Goal: Task Accomplishment & Management: Use online tool/utility

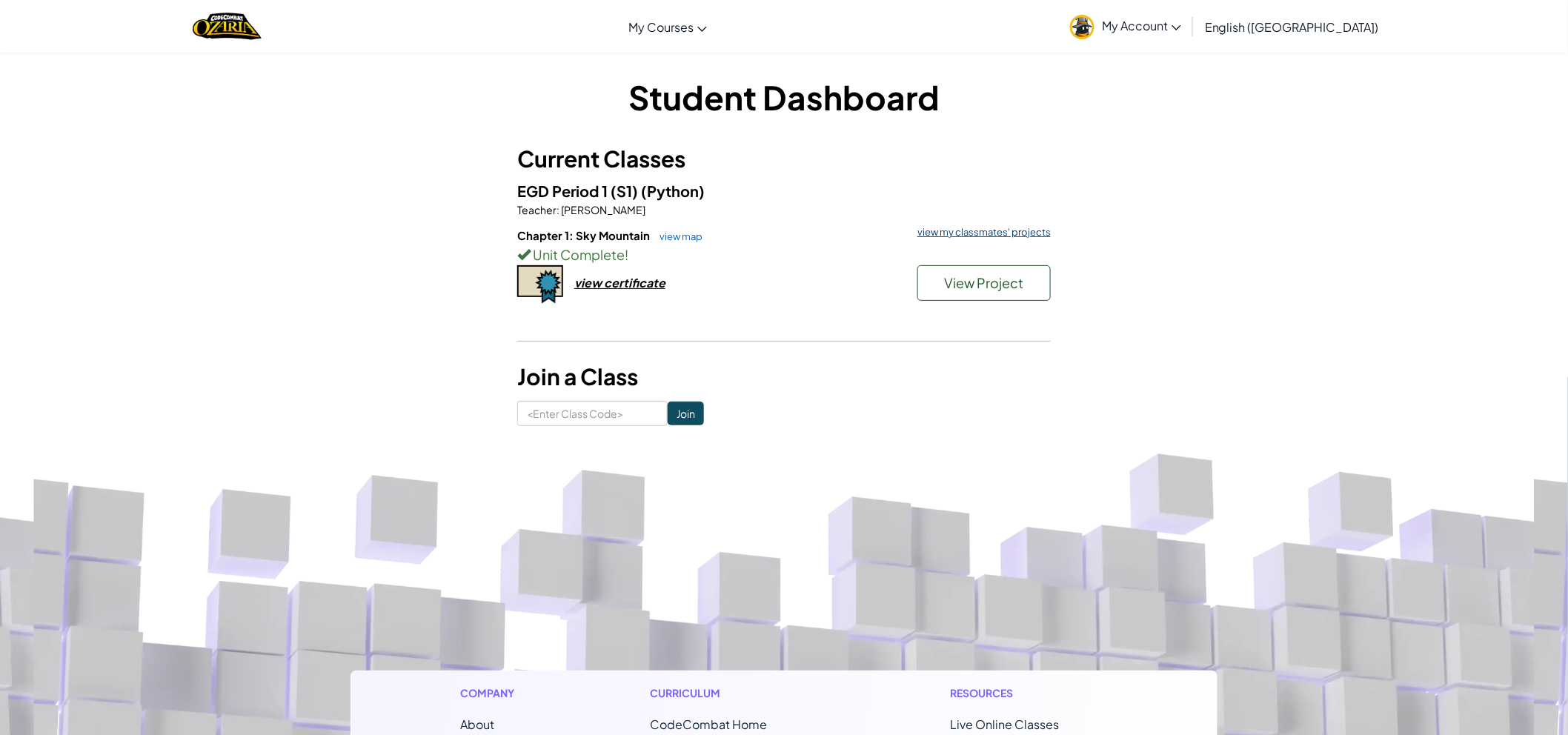
click at [960, 230] on link "view my classmates' projects" at bounding box center [980, 232] width 140 height 9
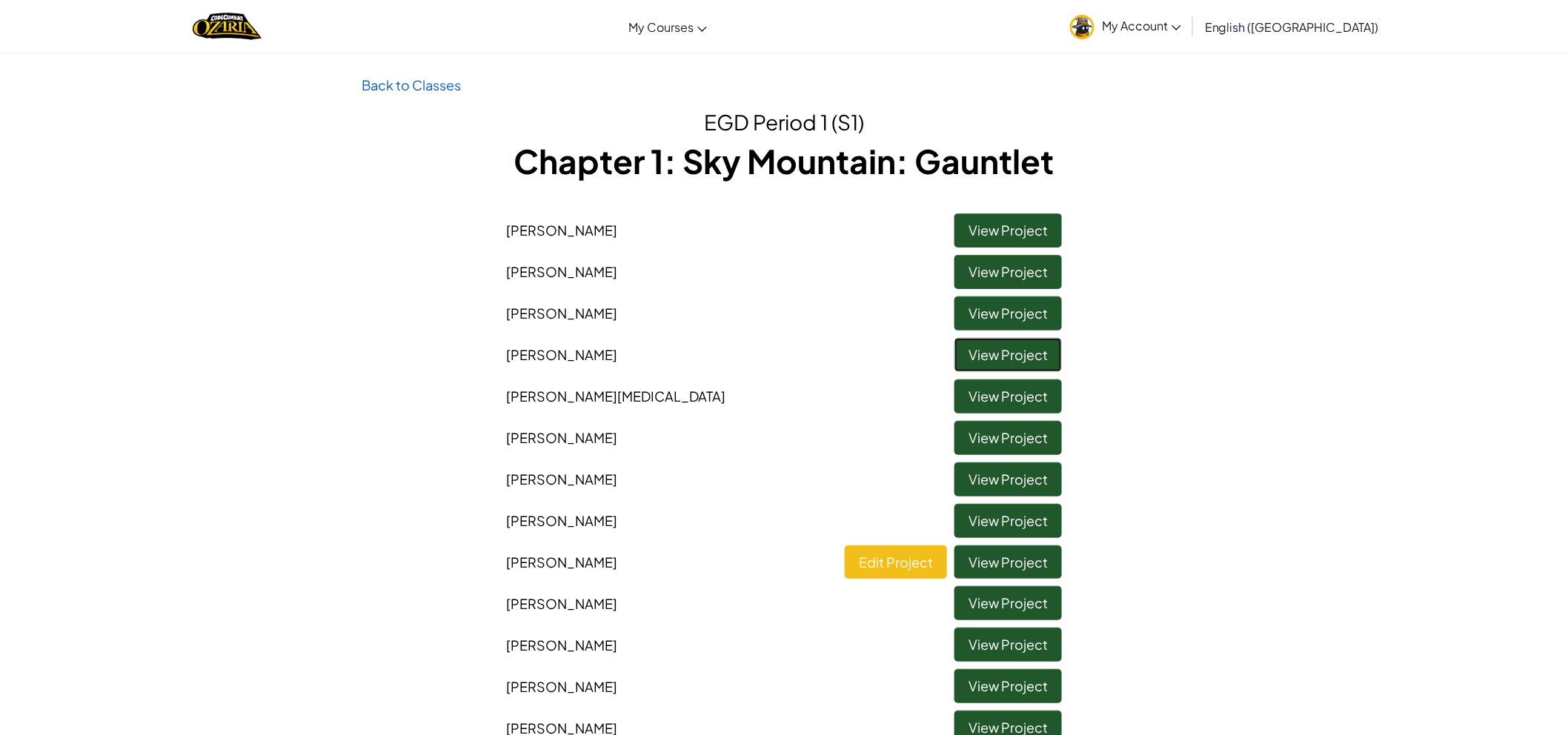
click at [1010, 358] on link "View Project" at bounding box center [1008, 355] width 108 height 34
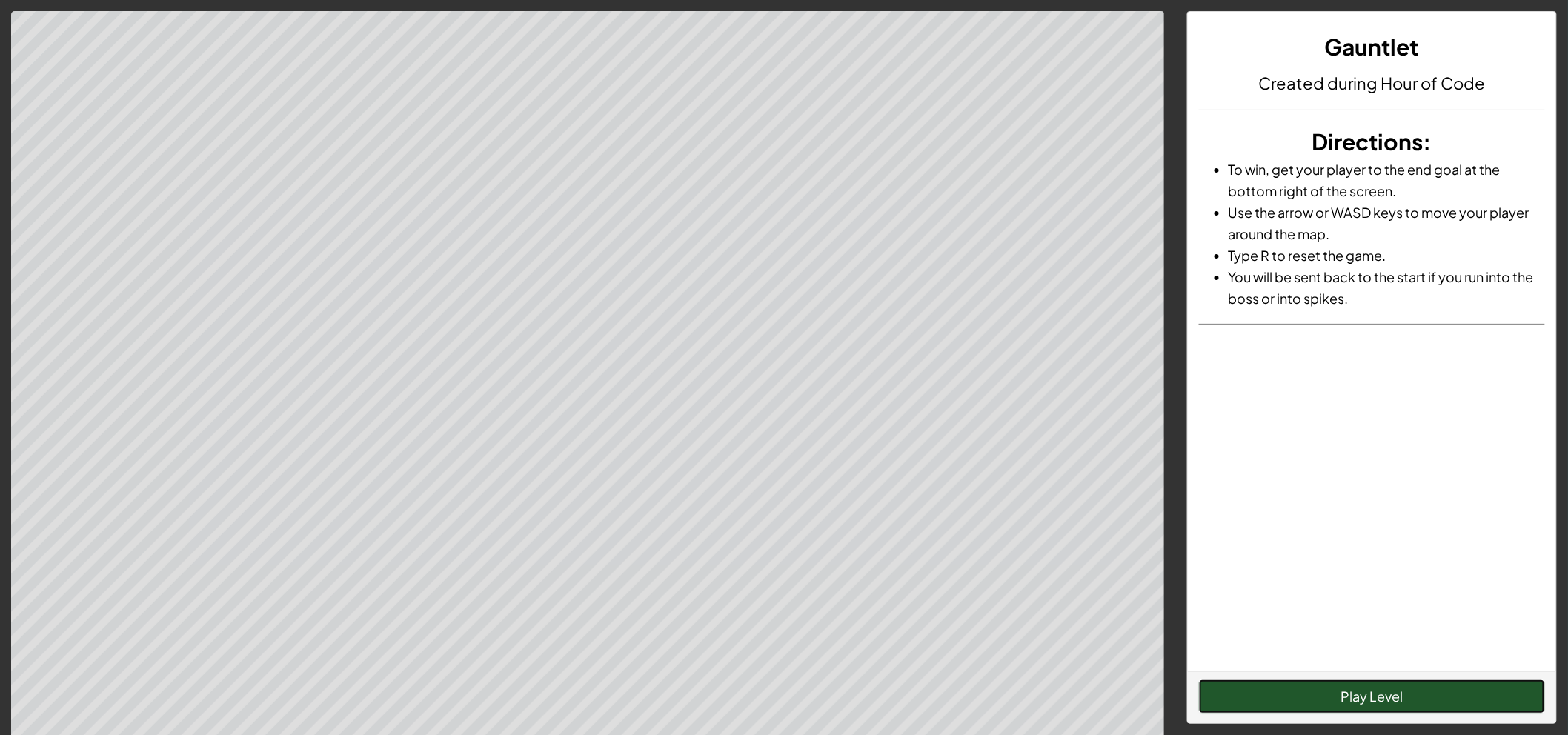
click at [1335, 708] on button "Play Level" at bounding box center [1372, 697] width 346 height 34
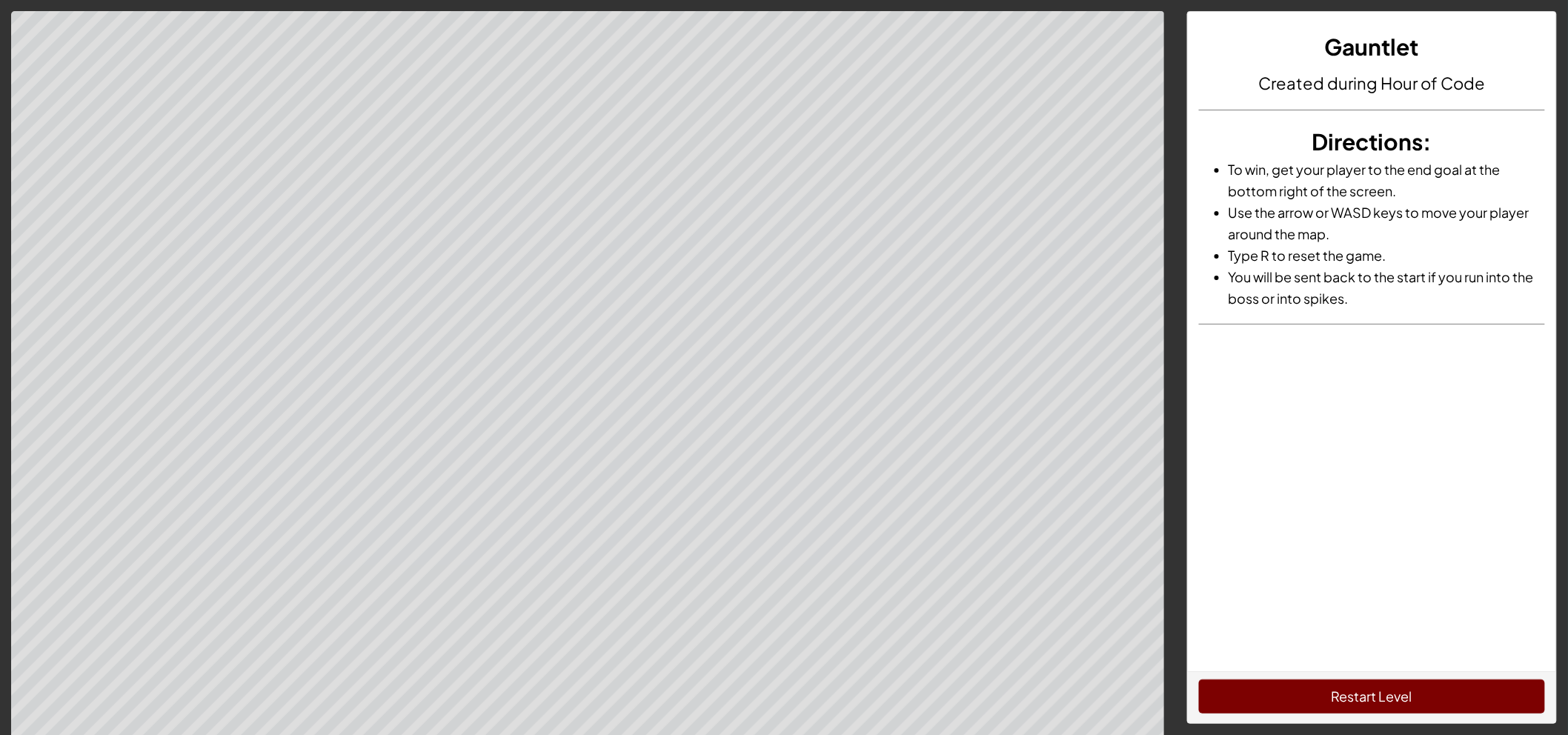
drag, startPoint x: 1502, startPoint y: 678, endPoint x: 1494, endPoint y: 688, distance: 12.8
click at [1502, 679] on div "Restart Level" at bounding box center [1371, 697] width 368 height 52
click at [1492, 690] on button "Restart Level" at bounding box center [1372, 697] width 346 height 34
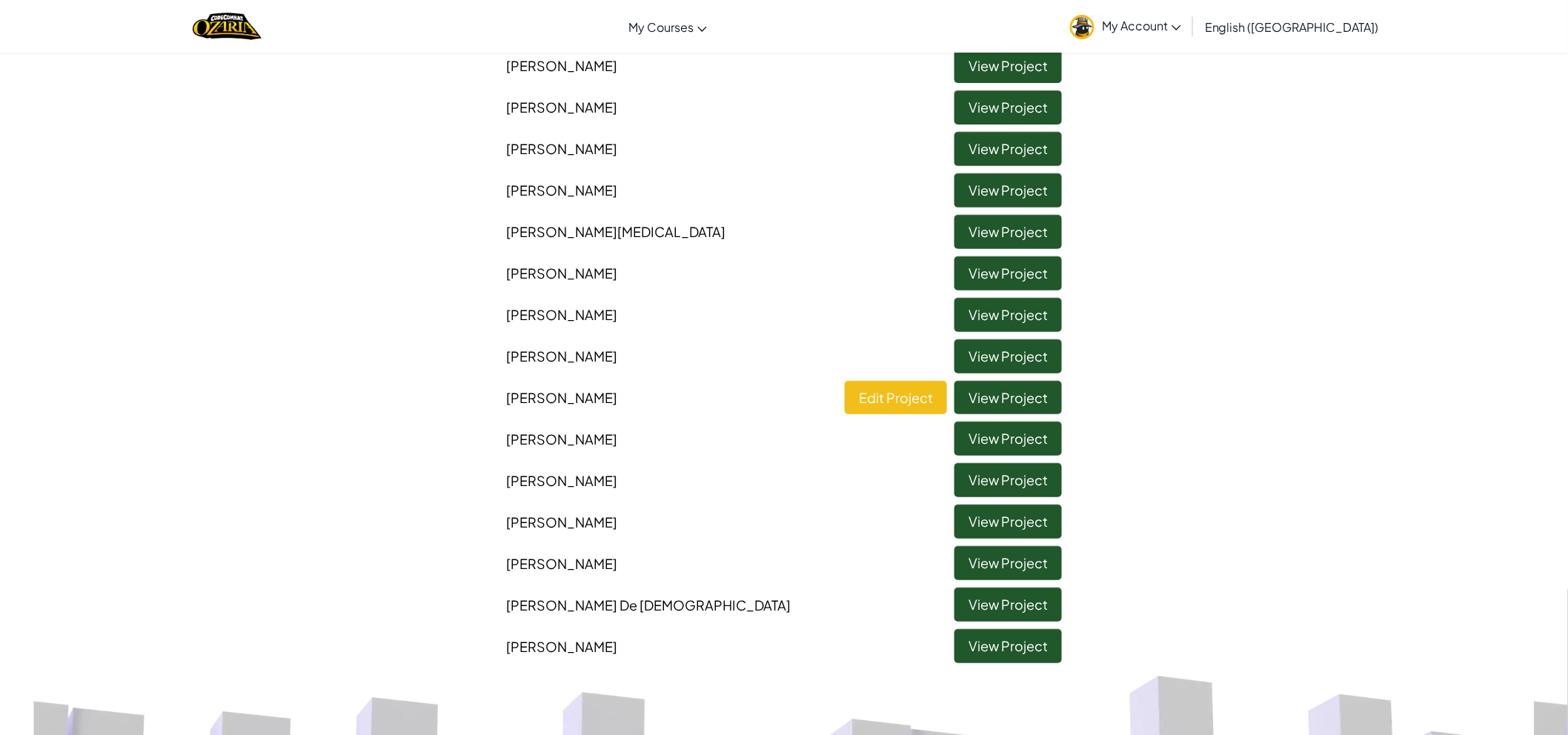
scroll to position [82, 0]
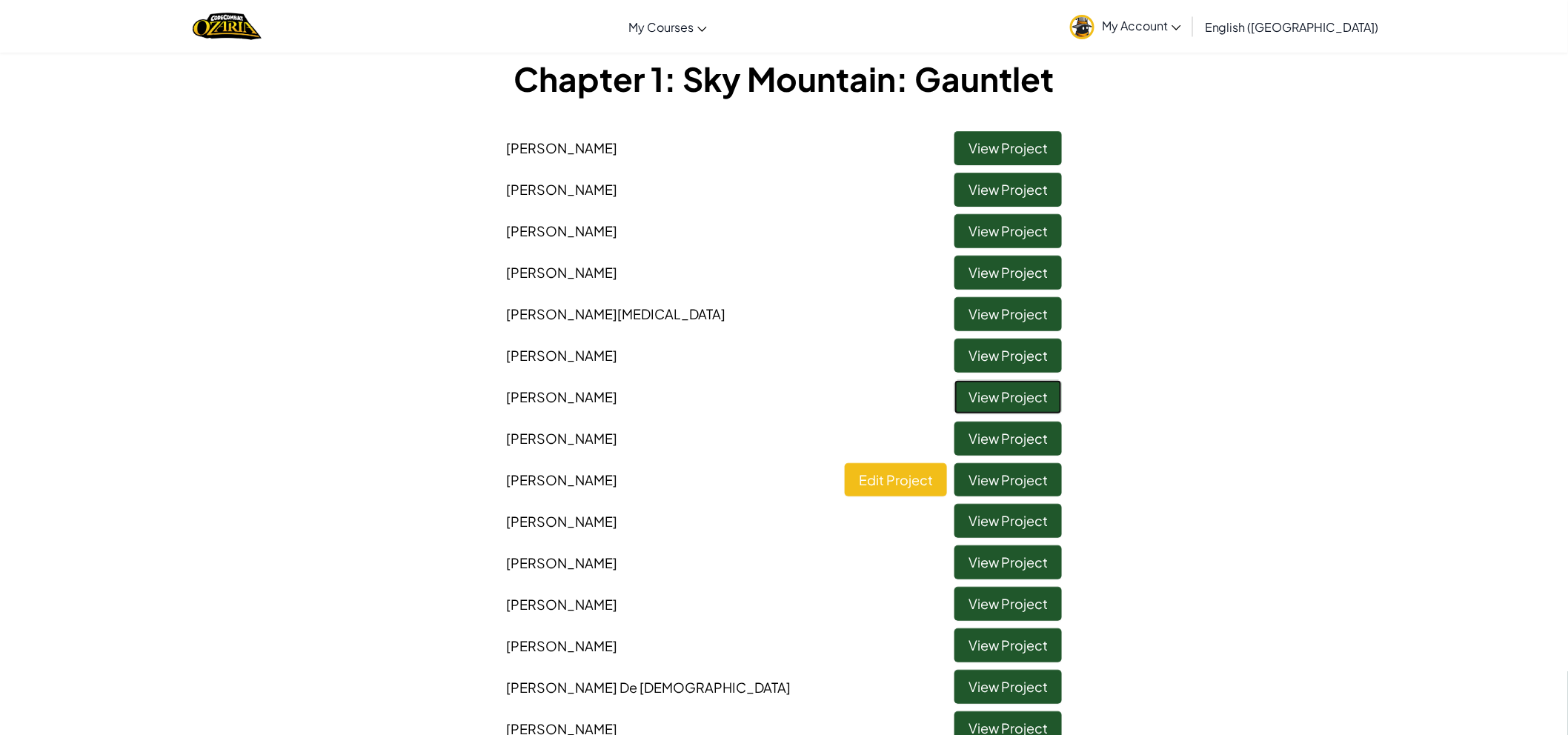
click at [992, 396] on link "View Project" at bounding box center [1008, 397] width 108 height 34
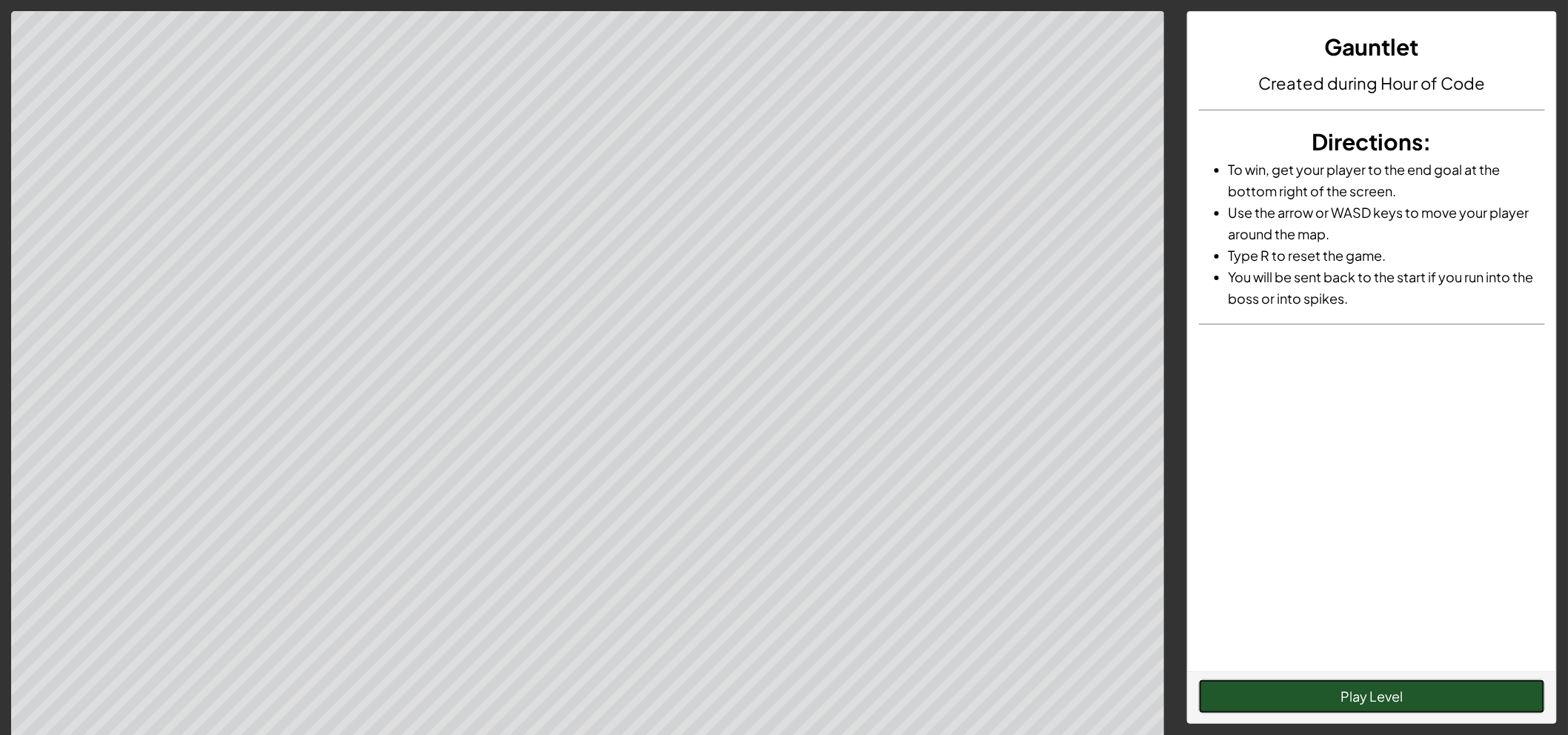
click at [1248, 691] on button "Play Level" at bounding box center [1372, 697] width 346 height 34
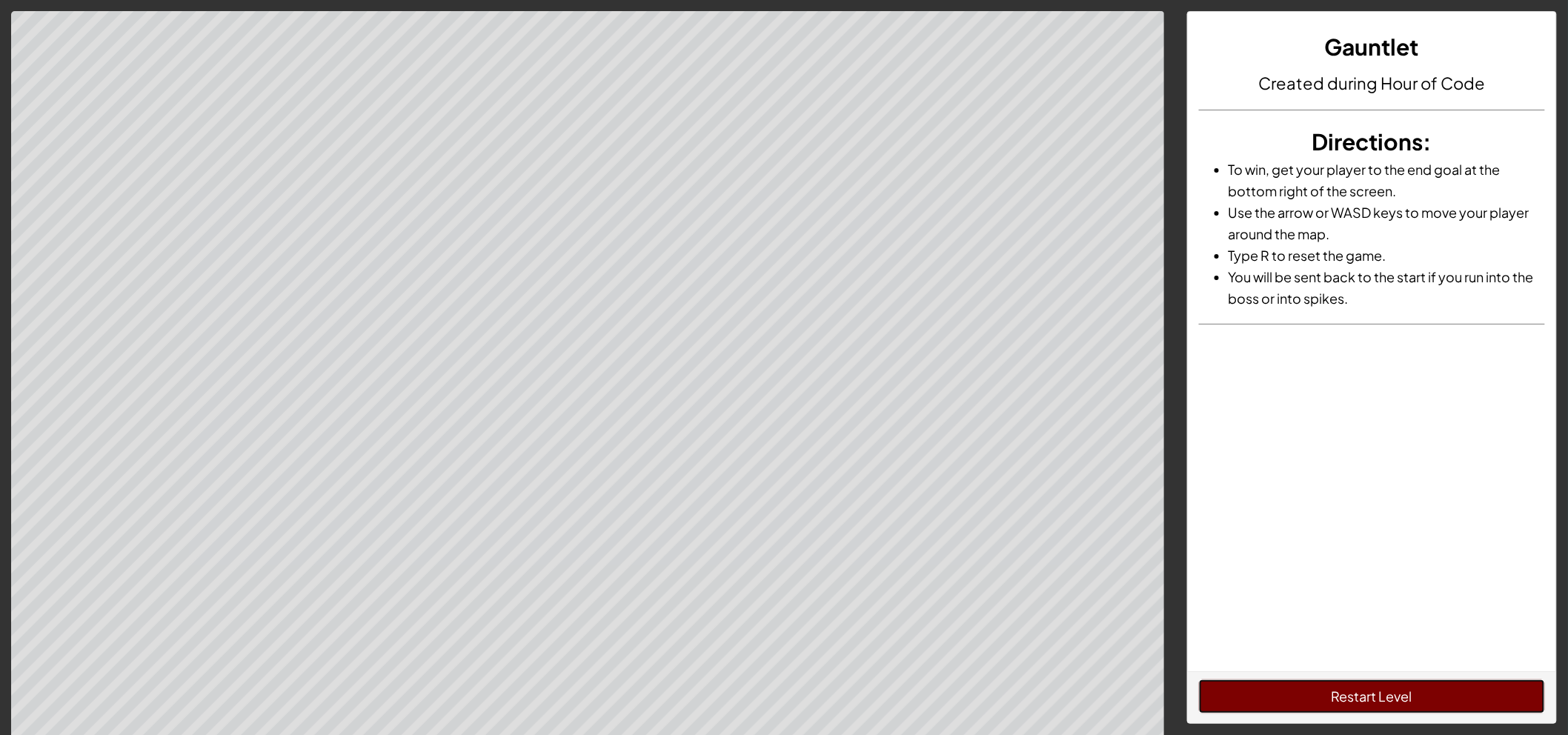
click at [1254, 694] on button "Restart Level" at bounding box center [1372, 697] width 346 height 34
click at [1217, 683] on button "Restart Level" at bounding box center [1372, 697] width 346 height 34
click at [1406, 706] on button "Restart Level" at bounding box center [1372, 697] width 346 height 34
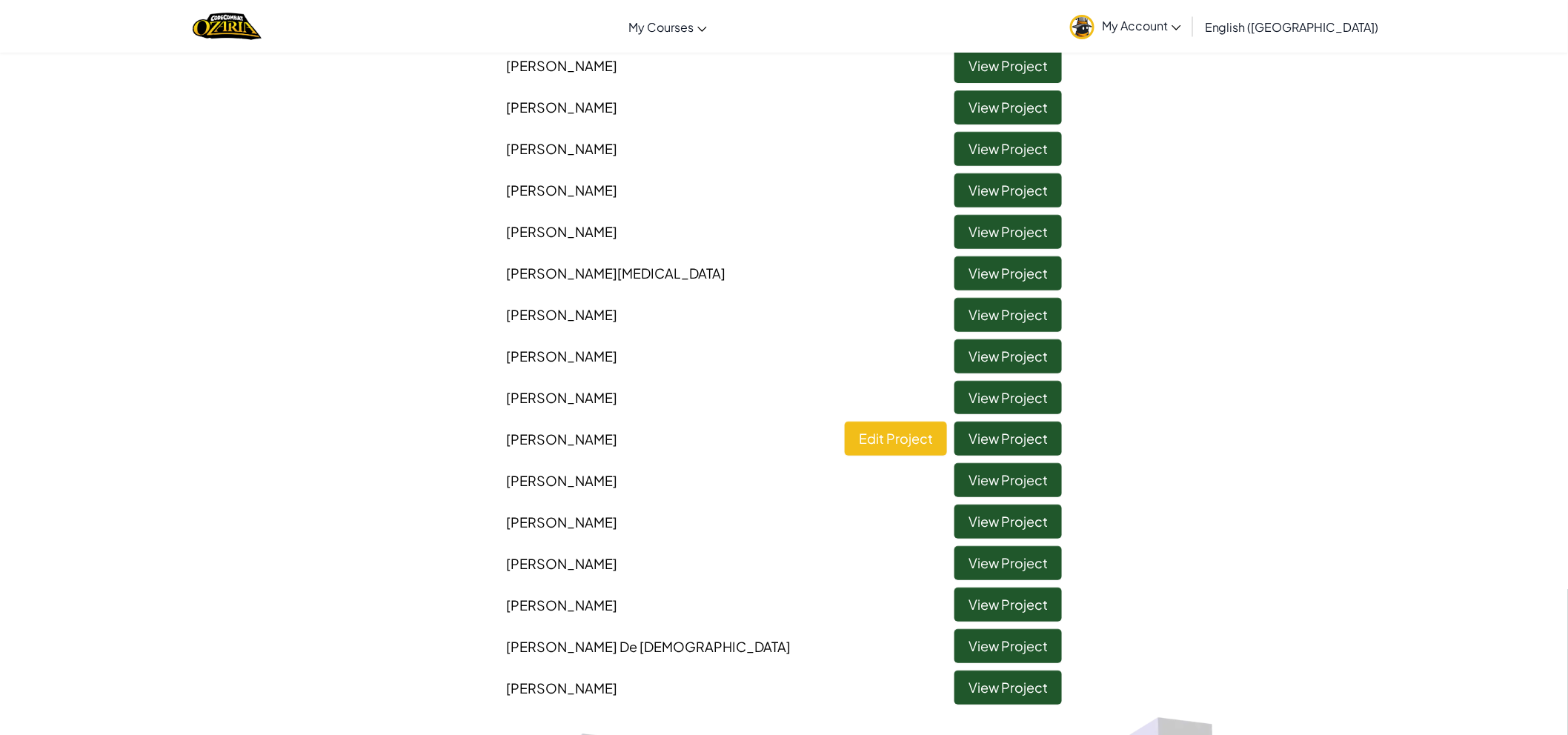
scroll to position [246, 0]
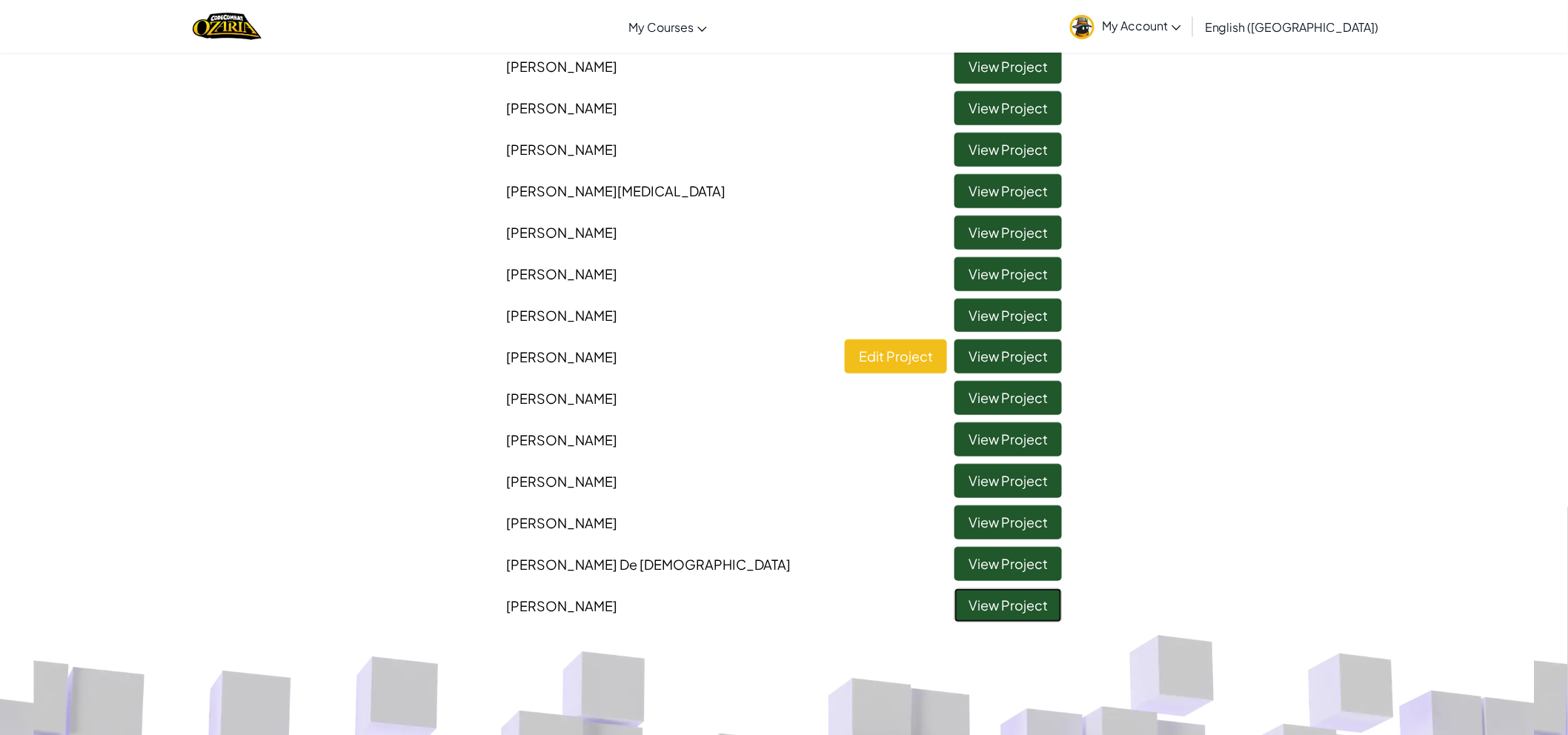
click at [975, 609] on link "View Project" at bounding box center [1008, 606] width 108 height 34
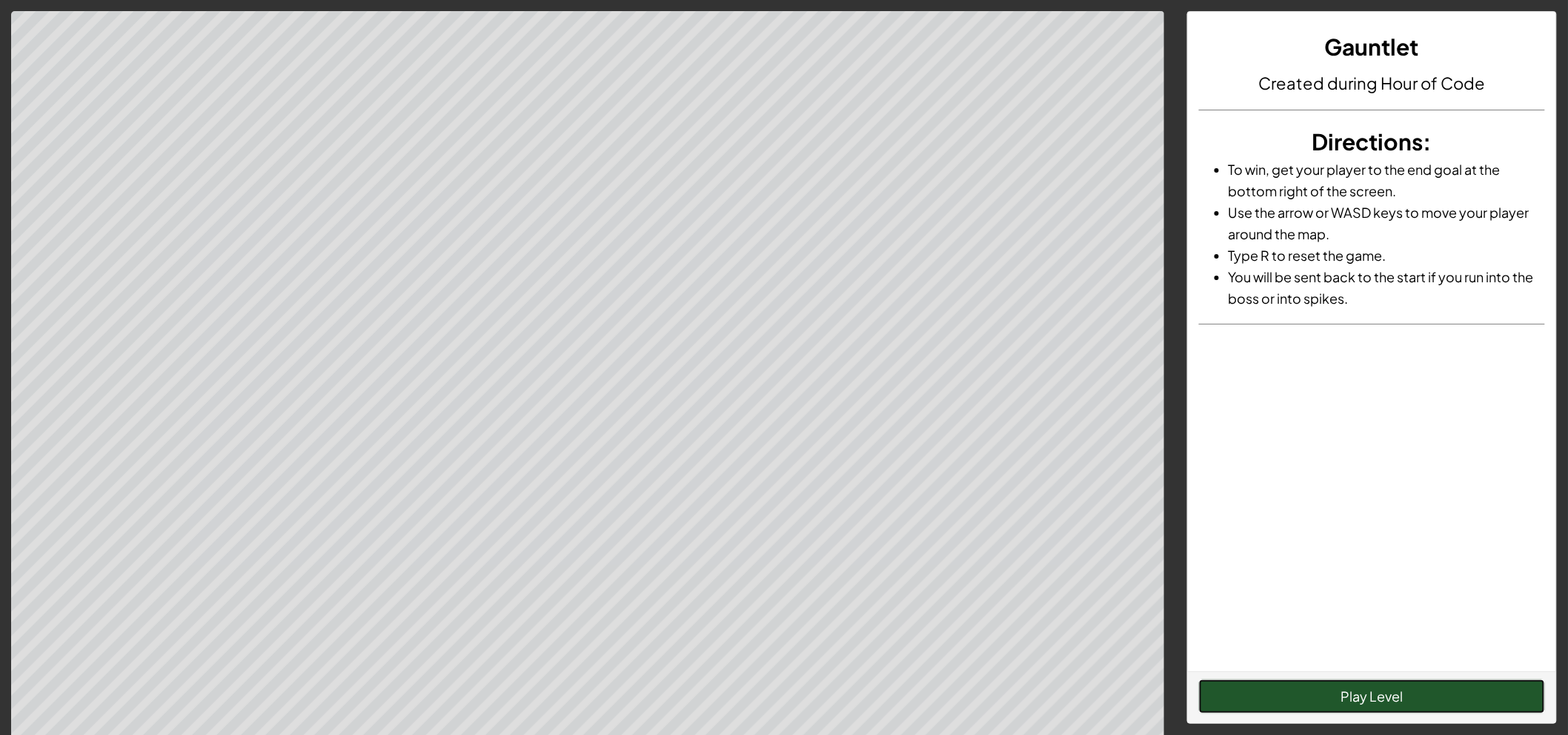
click at [1381, 707] on button "Play Level" at bounding box center [1372, 697] width 346 height 34
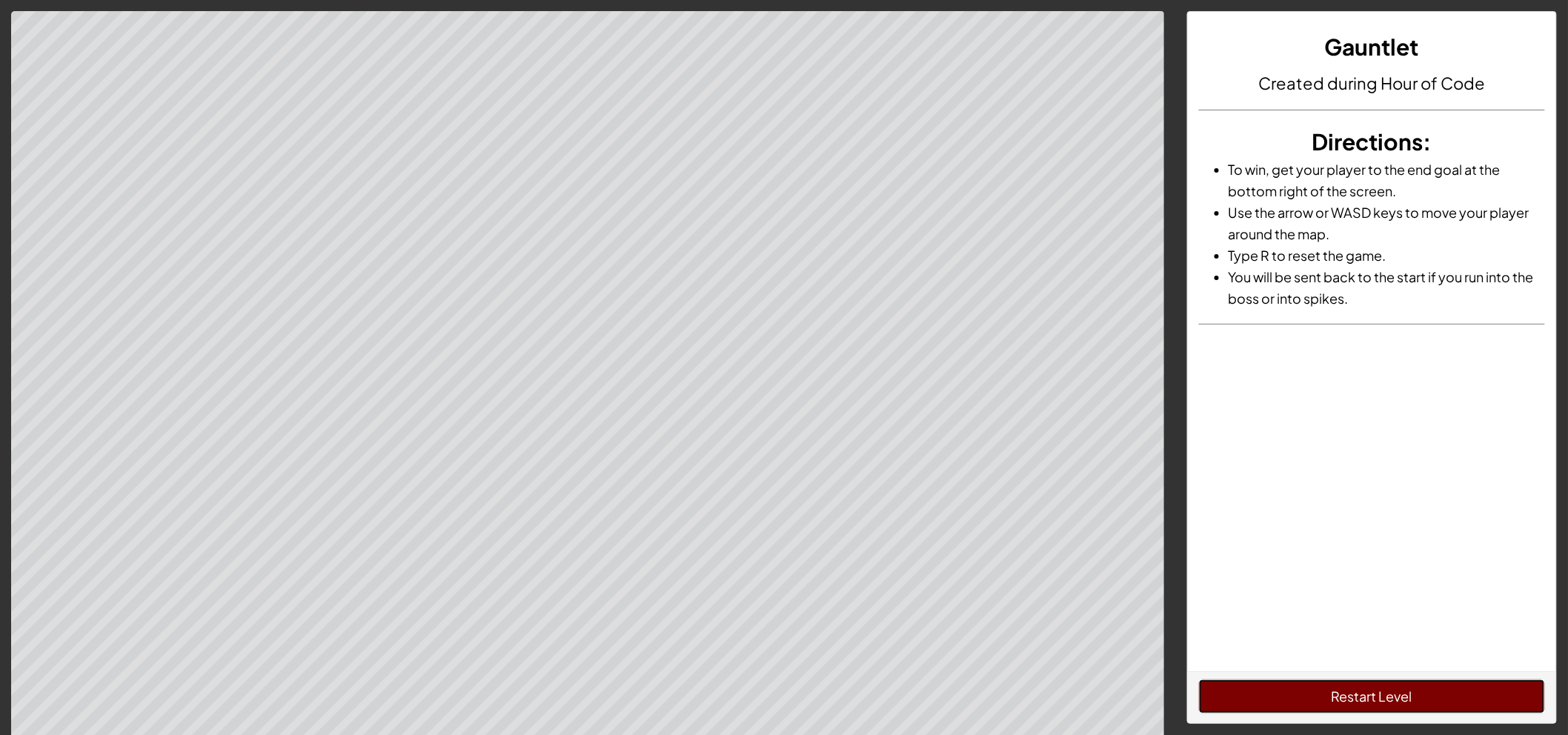
click at [1376, 701] on button "Restart Level" at bounding box center [1372, 697] width 346 height 34
click at [1271, 674] on div "Restart Level" at bounding box center [1371, 697] width 368 height 52
click at [1266, 690] on button "Restart Level" at bounding box center [1372, 697] width 346 height 34
click at [1262, 696] on button "Restart Level" at bounding box center [1372, 697] width 346 height 34
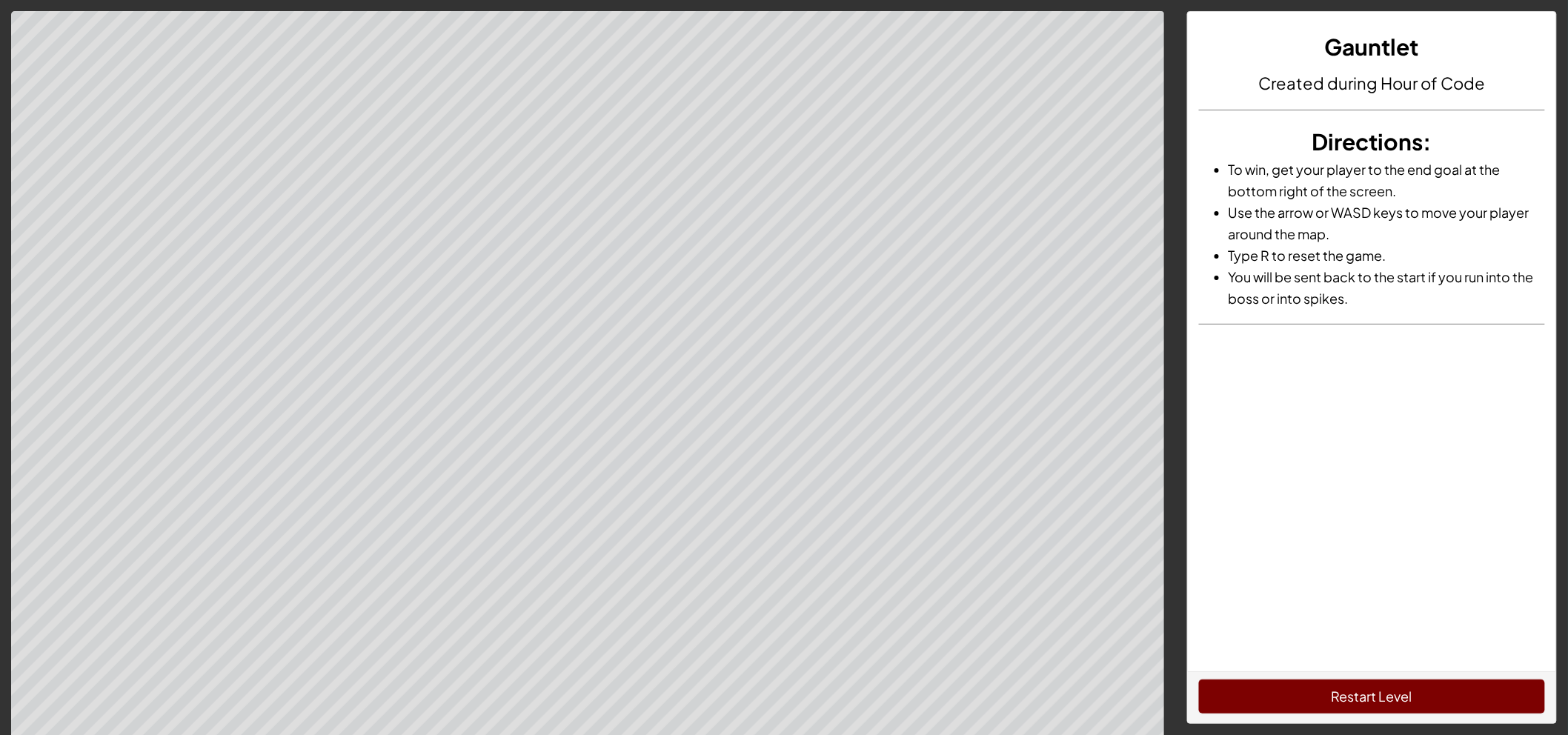
click at [1184, 663] on div "Gauntlet Created during Hour of Code Directions : To win, get your player to th…" at bounding box center [1372, 378] width 392 height 735
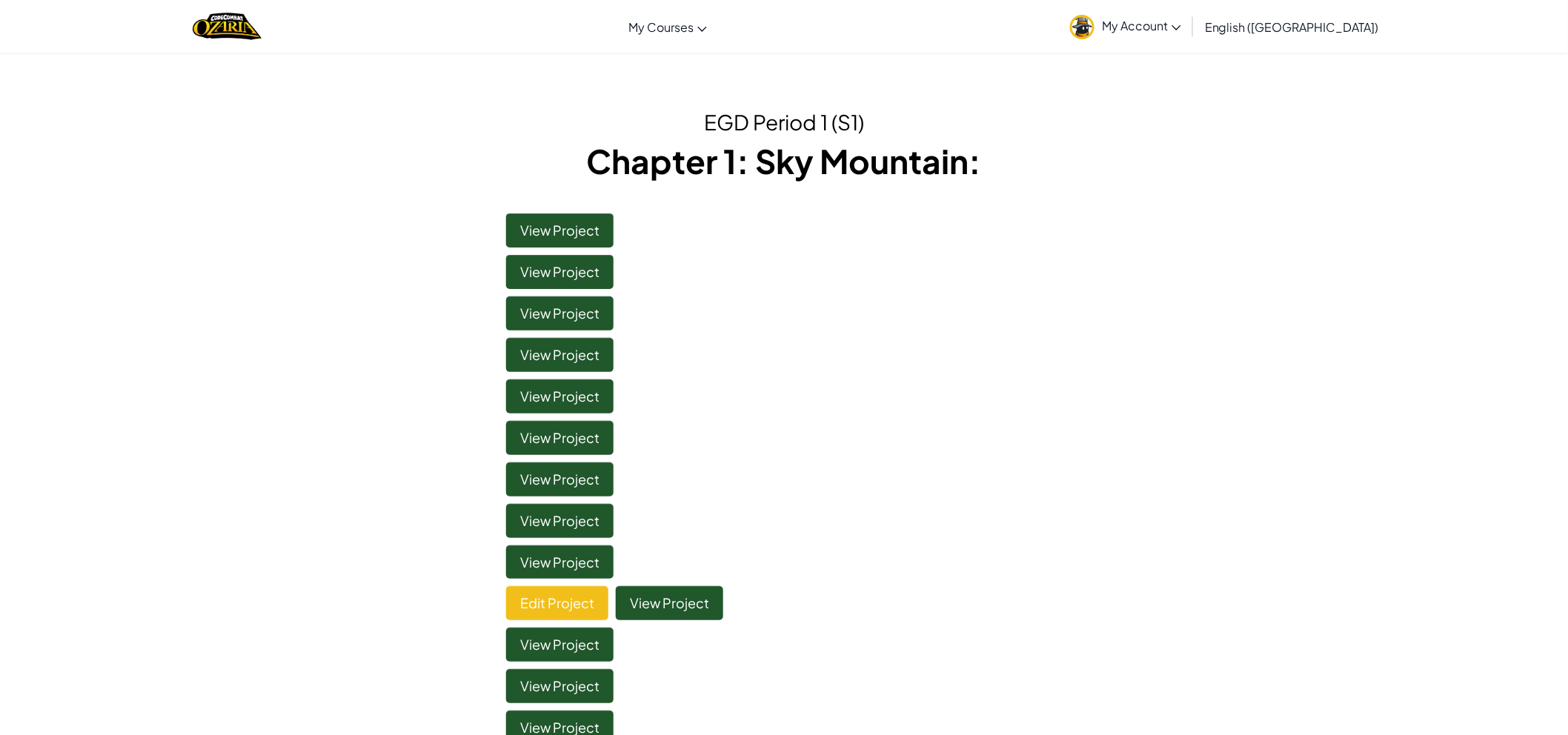
scroll to position [165, 0]
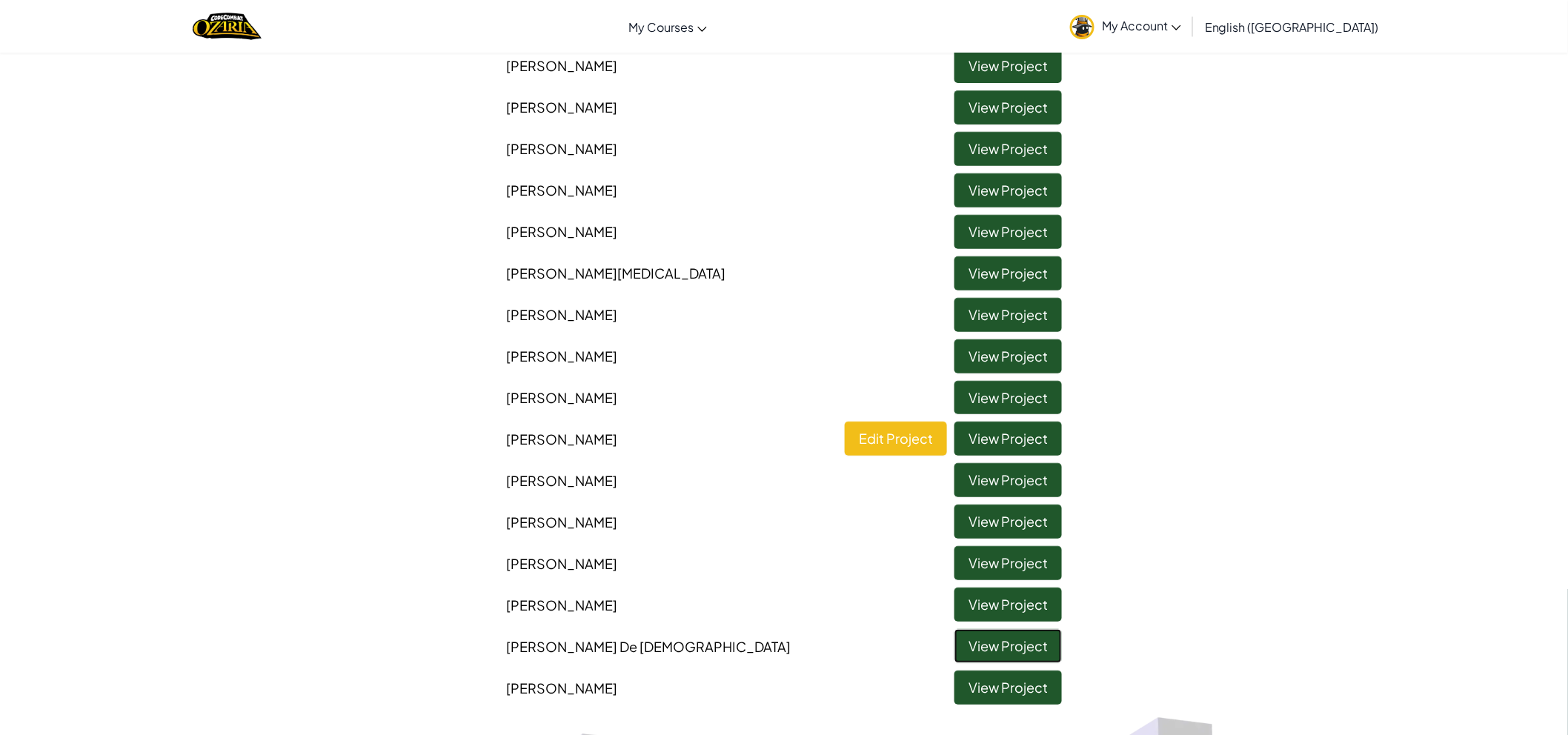
click at [969, 645] on link "View Project" at bounding box center [1008, 646] width 108 height 34
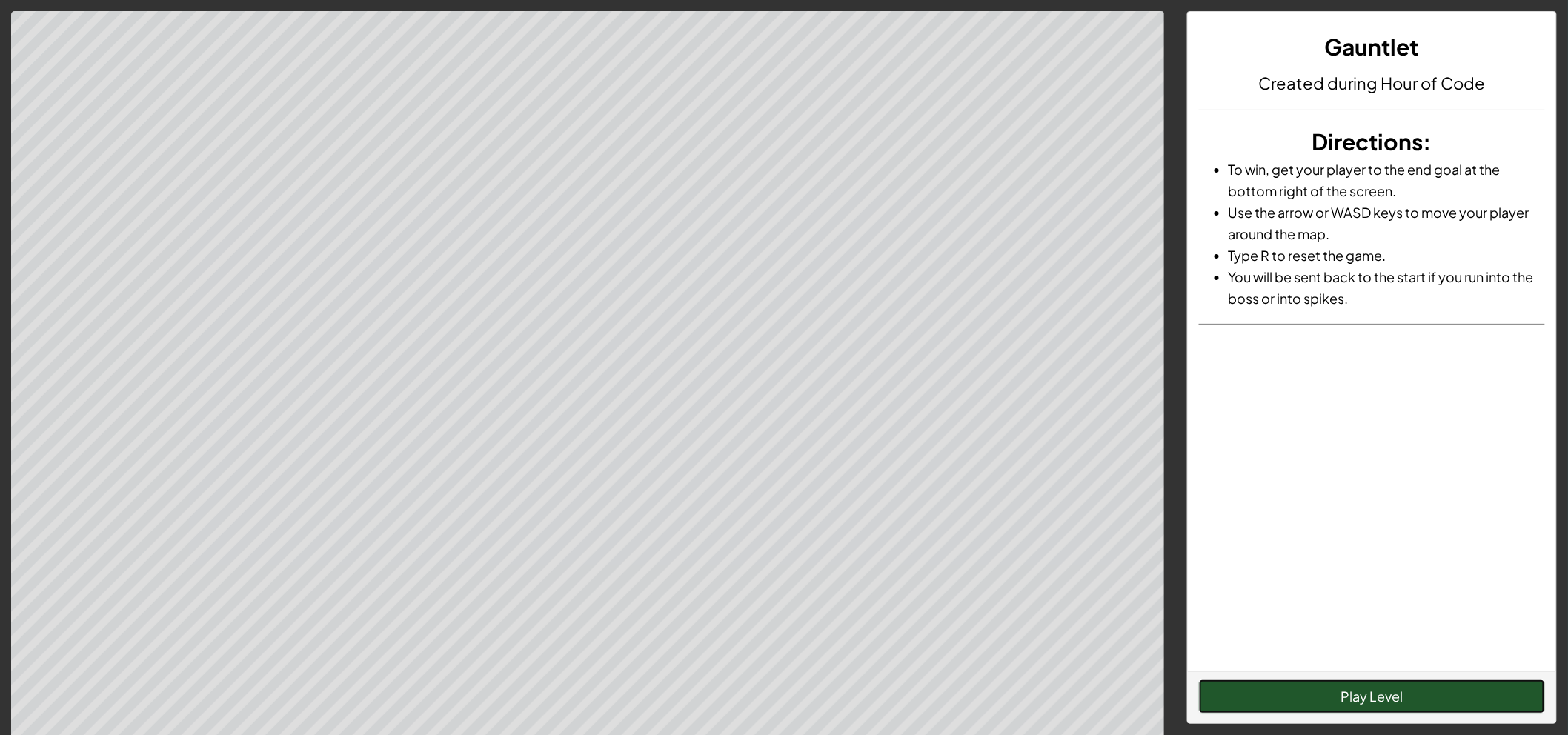
click at [1388, 682] on button "Play Level" at bounding box center [1372, 697] width 346 height 34
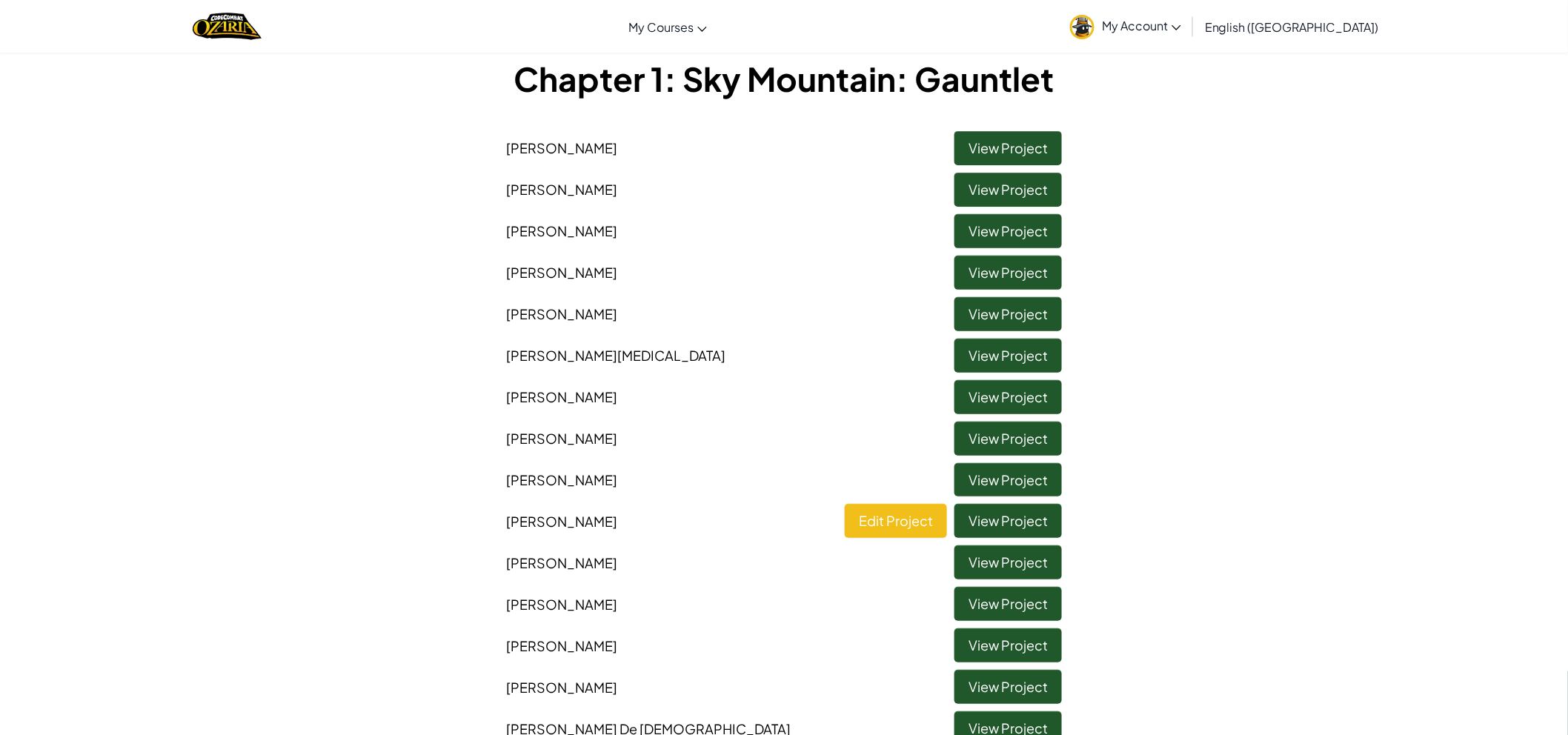
scroll to position [165, 0]
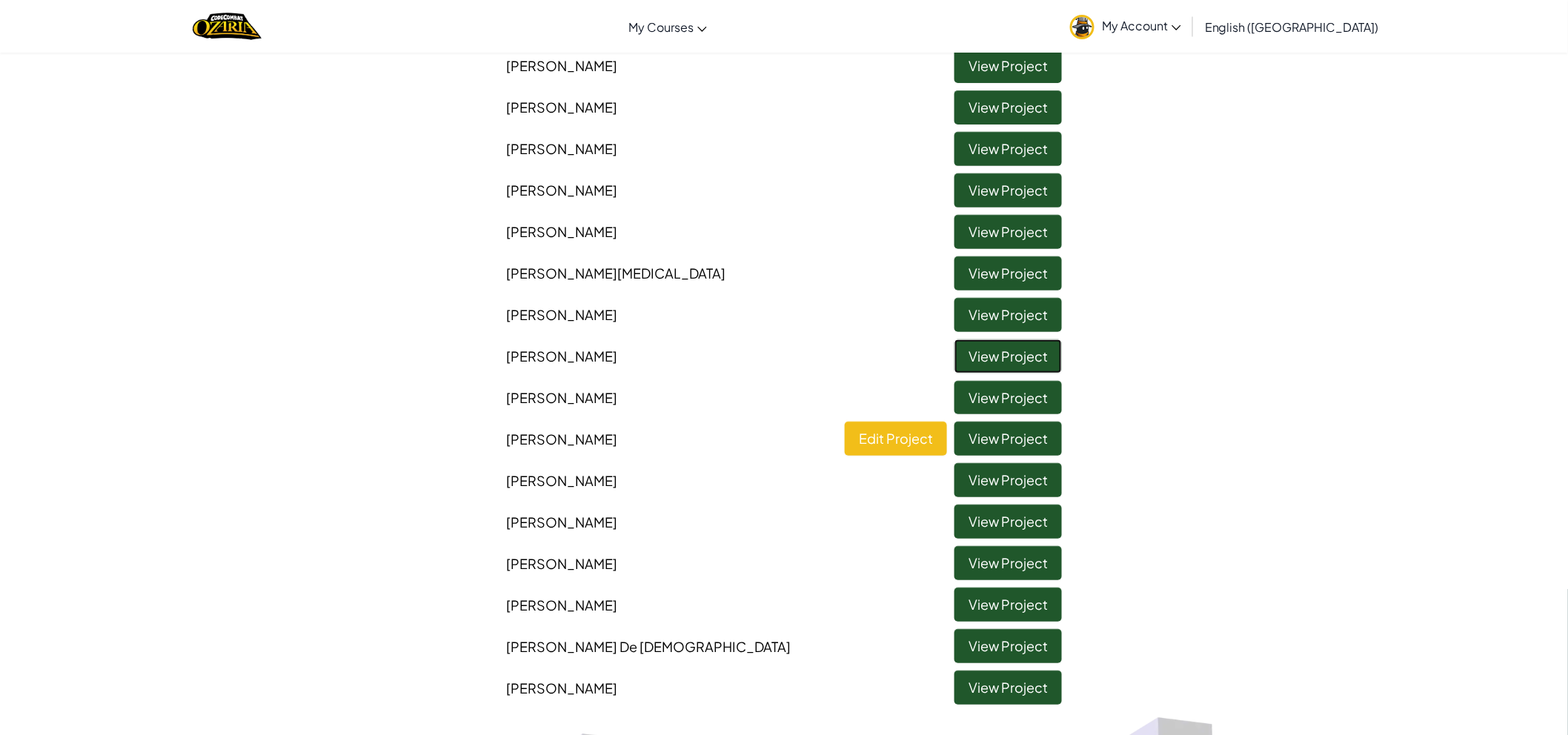
click at [993, 357] on link "View Project" at bounding box center [1008, 357] width 108 height 34
